Goal: Task Accomplishment & Management: Use online tool/utility

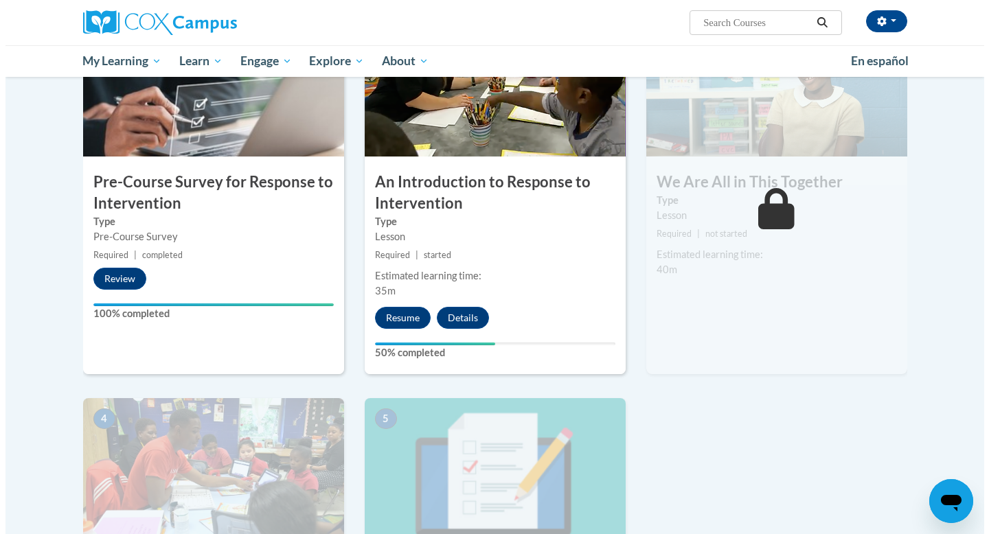
scroll to position [231, 0]
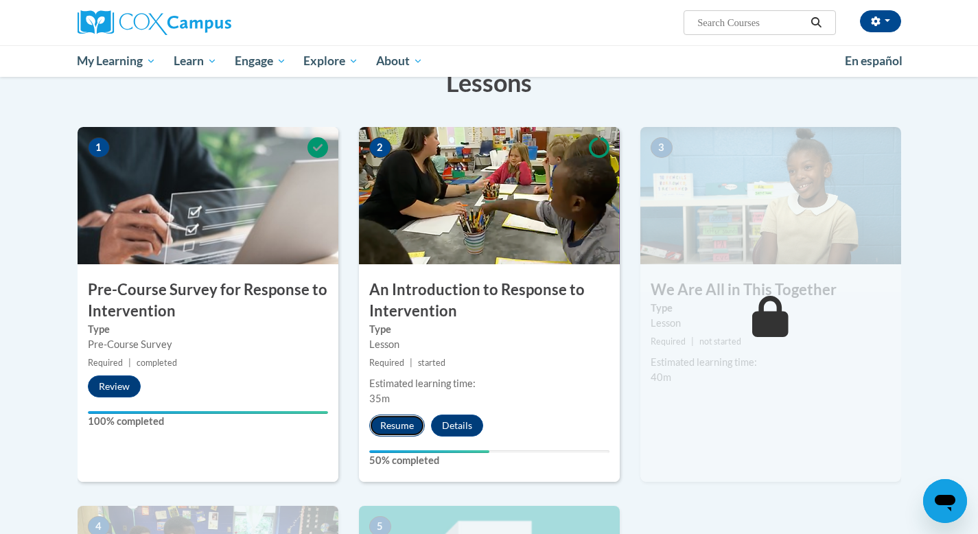
click at [402, 423] on button "Resume" at bounding box center [397, 426] width 56 height 22
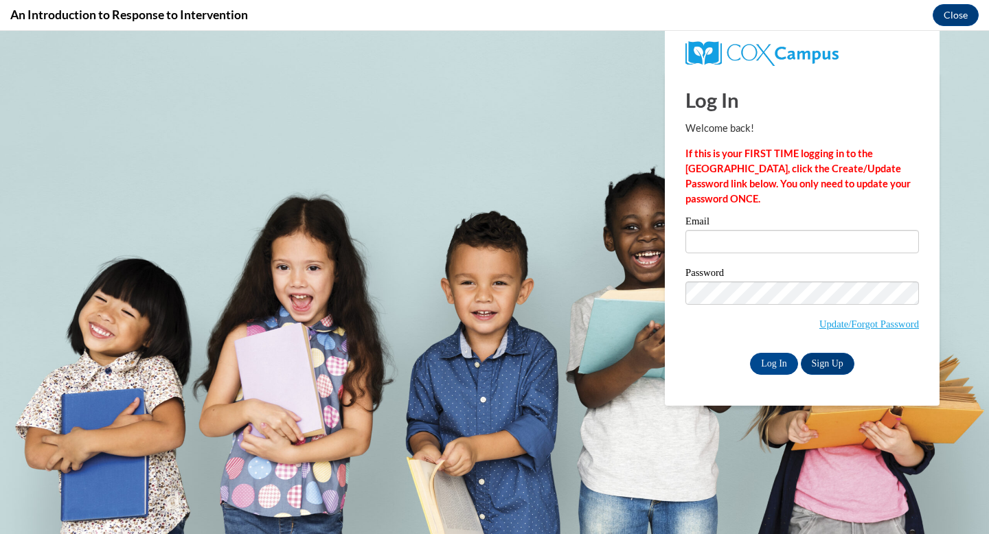
scroll to position [0, 0]
click at [724, 242] on input "Email" at bounding box center [801, 241] width 233 height 23
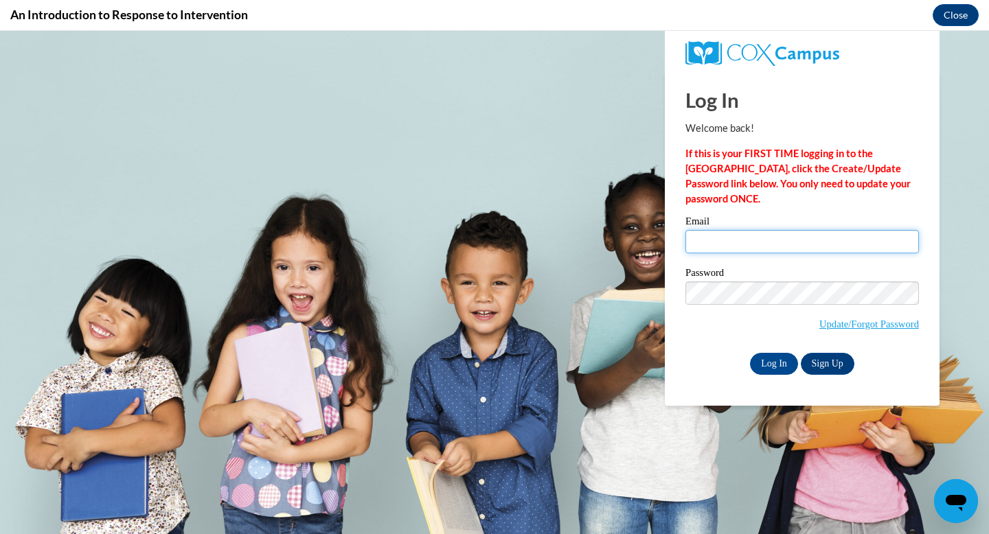
type input "[EMAIL_ADDRESS][DOMAIN_NAME]"
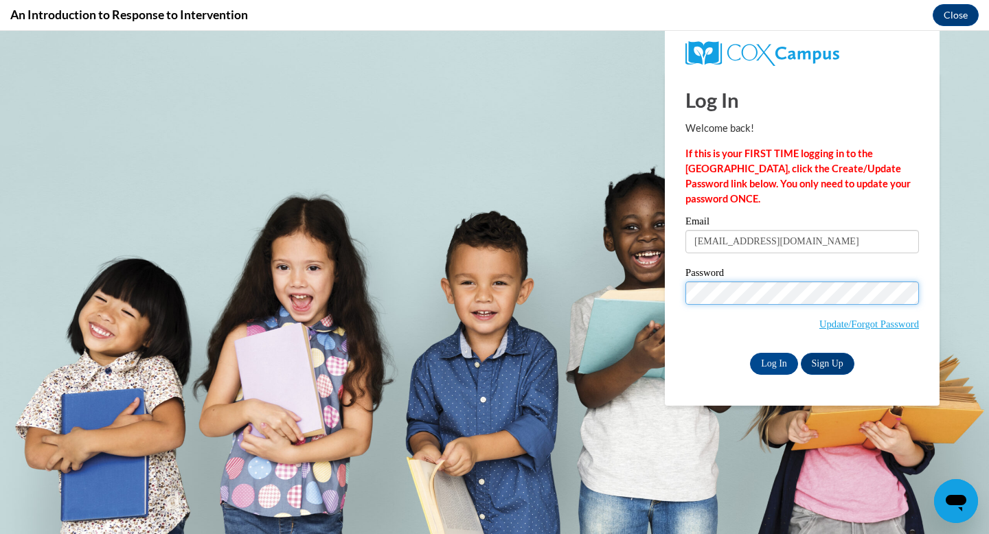
click at [750, 353] on input "Log In" at bounding box center [774, 364] width 48 height 22
